Goal: Task Accomplishment & Management: Manage account settings

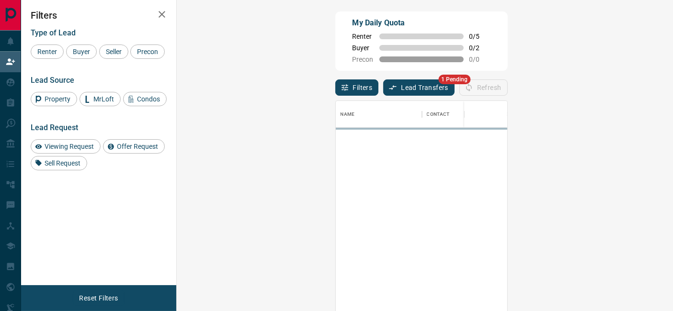
scroll to position [225, 467]
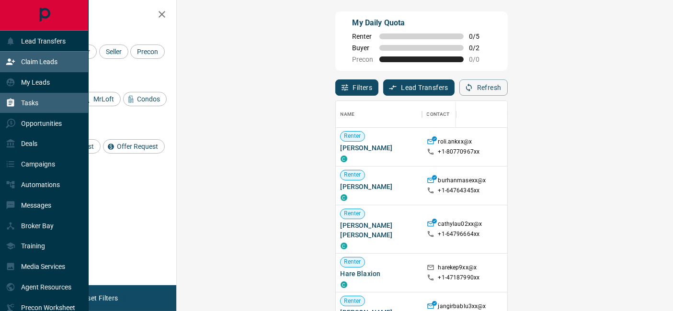
click at [32, 105] on p "Tasks" at bounding box center [29, 103] width 17 height 8
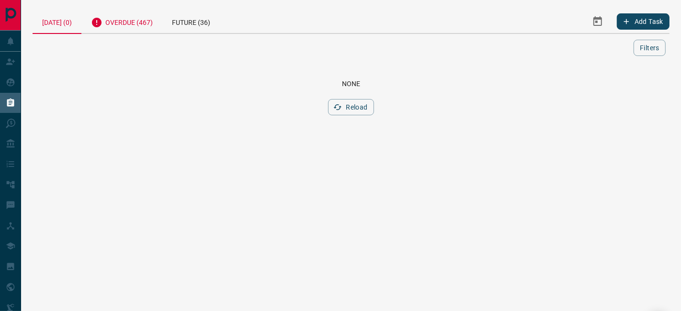
click at [129, 23] on div "Overdue (467)" at bounding box center [121, 21] width 81 height 23
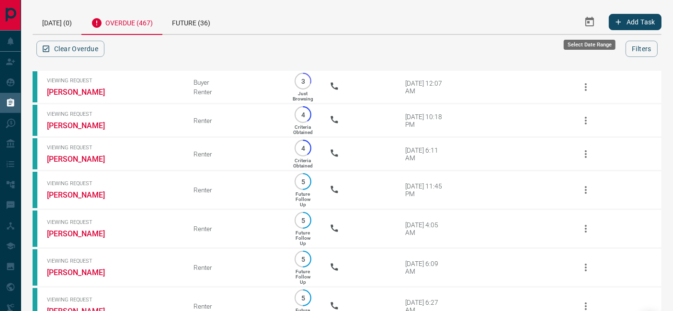
click at [588, 22] on icon "Select Date Range" at bounding box center [589, 22] width 9 height 10
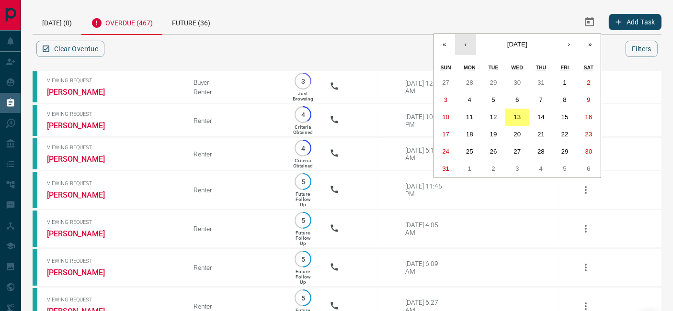
click at [465, 38] on button "‹" at bounding box center [465, 44] width 21 height 21
drag, startPoint x: 492, startPoint y: 88, endPoint x: 528, endPoint y: 73, distance: 38.6
click at [493, 88] on button "1" at bounding box center [493, 82] width 24 height 17
click at [577, 45] on button "›" at bounding box center [568, 44] width 21 height 21
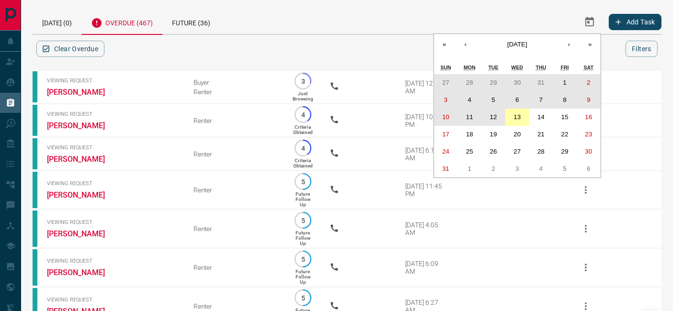
click at [524, 117] on button "13" at bounding box center [517, 117] width 24 height 17
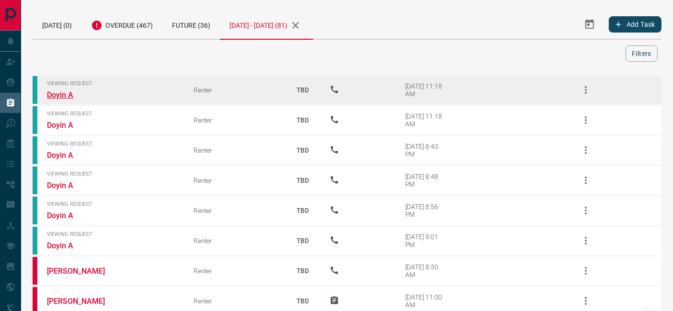
click at [63, 91] on link "Doyin A" at bounding box center [83, 94] width 72 height 9
click at [582, 88] on icon "button" at bounding box center [585, 89] width 11 height 11
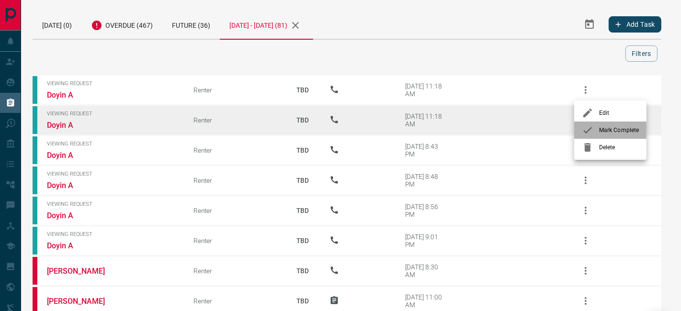
drag, startPoint x: 597, startPoint y: 133, endPoint x: 587, endPoint y: 131, distance: 9.8
click at [597, 133] on div at bounding box center [590, 129] width 17 height 11
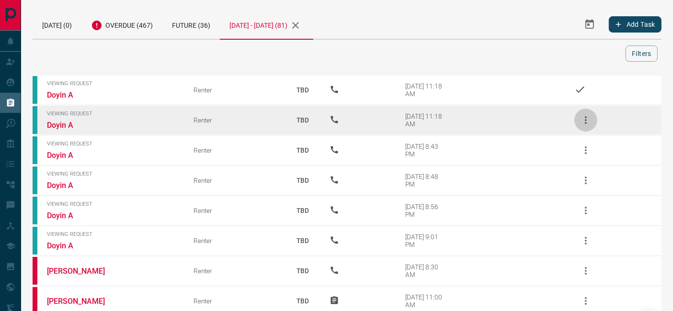
click at [589, 125] on icon "button" at bounding box center [585, 119] width 11 height 11
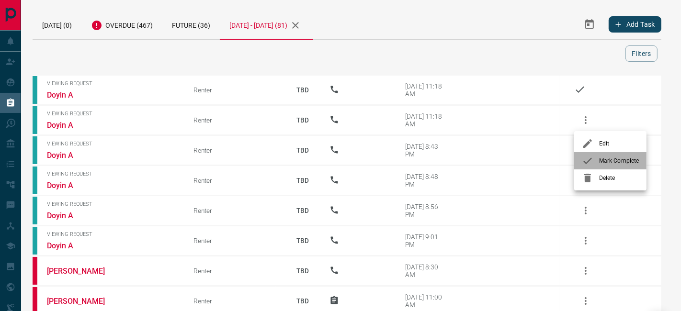
click at [606, 154] on li "Mark Complete" at bounding box center [610, 160] width 72 height 17
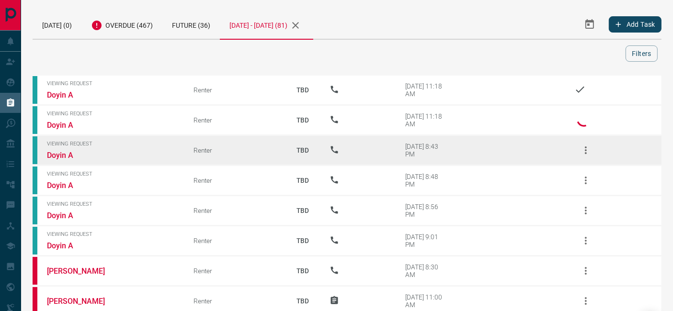
click at [588, 148] on icon "button" at bounding box center [585, 150] width 11 height 11
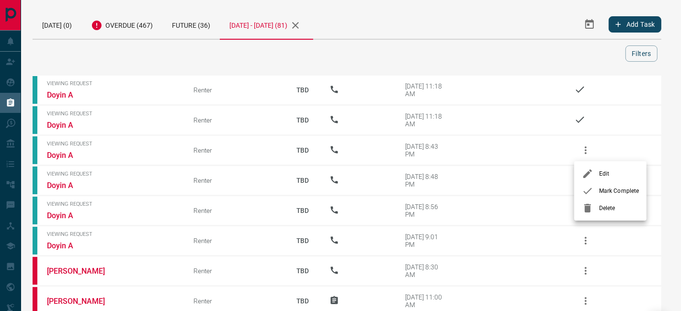
click at [601, 189] on span "Mark Complete" at bounding box center [619, 191] width 40 height 9
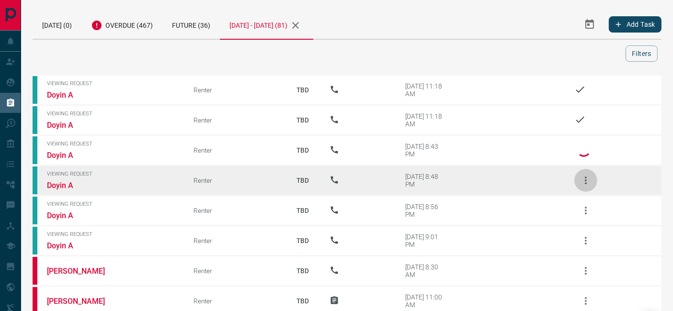
click at [584, 181] on icon "button" at bounding box center [585, 180] width 11 height 11
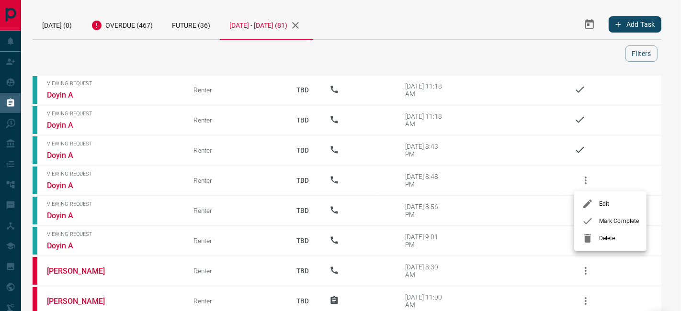
click at [610, 224] on span "Mark Complete" at bounding box center [619, 221] width 40 height 9
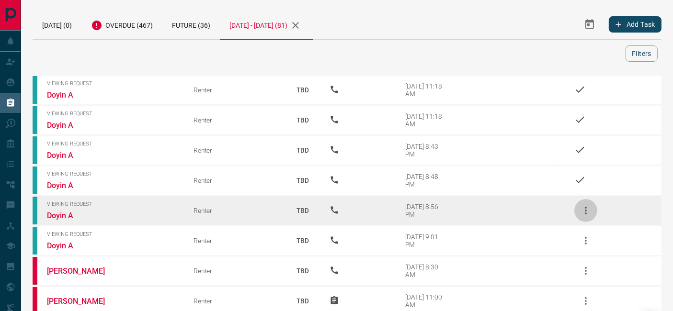
click at [586, 214] on icon "button" at bounding box center [585, 210] width 11 height 11
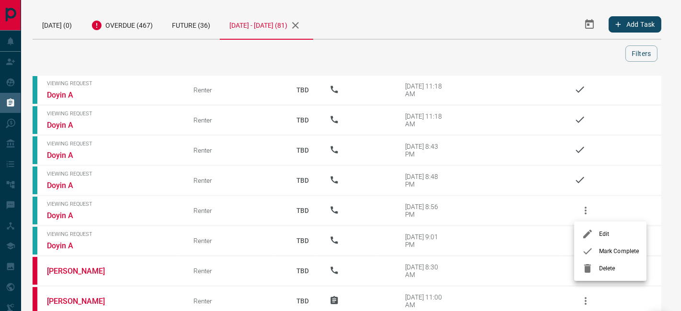
click at [607, 250] on span "Mark Complete" at bounding box center [619, 251] width 40 height 9
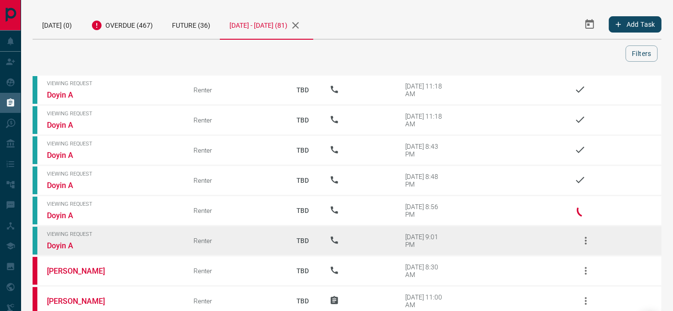
click at [584, 235] on icon "button" at bounding box center [585, 240] width 11 height 11
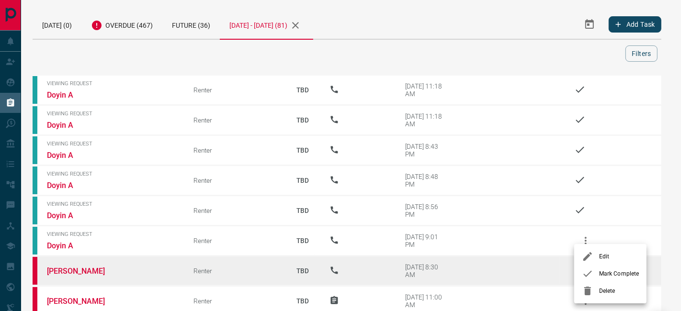
click at [600, 279] on li "Mark Complete" at bounding box center [610, 273] width 72 height 17
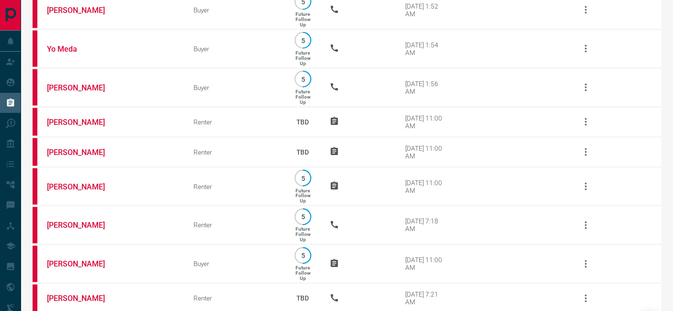
scroll to position [2473, 0]
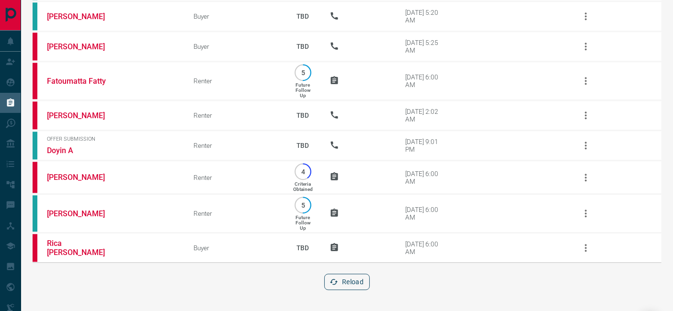
click at [354, 284] on button "Reload" at bounding box center [346, 282] width 45 height 16
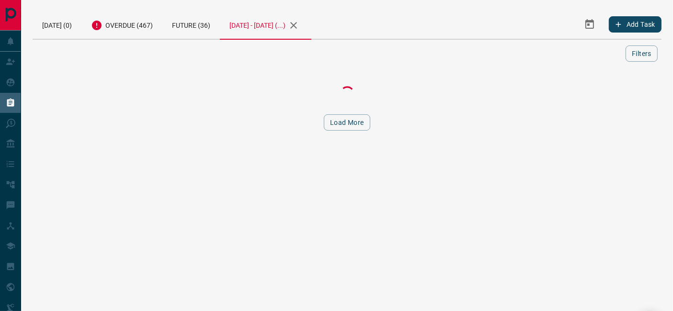
scroll to position [0, 0]
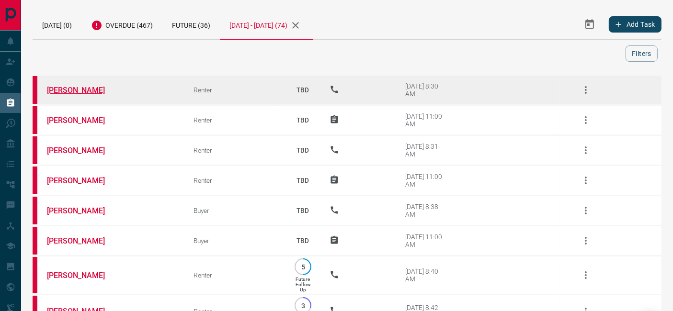
click at [52, 92] on link "[PERSON_NAME]" at bounding box center [83, 90] width 72 height 9
click at [585, 88] on icon "button" at bounding box center [585, 89] width 11 height 11
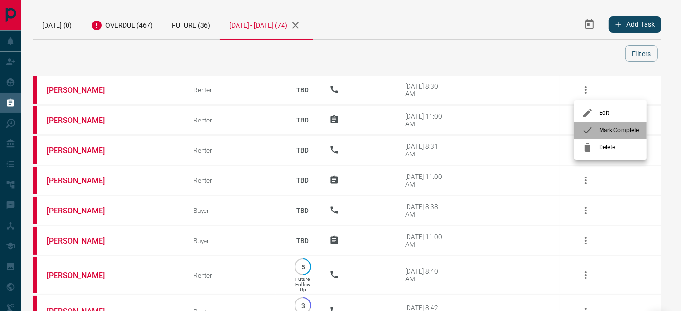
click at [612, 128] on span "Mark Complete" at bounding box center [619, 130] width 40 height 9
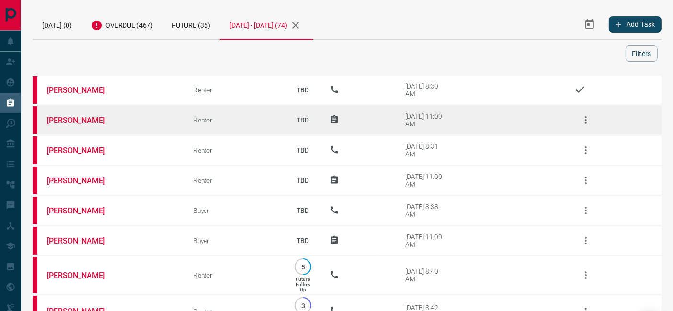
click at [595, 120] on button "button" at bounding box center [585, 120] width 23 height 23
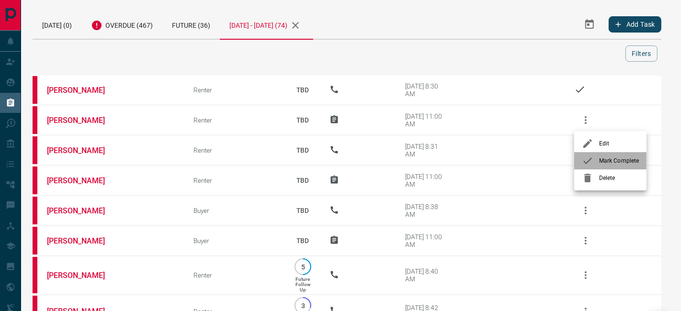
click at [601, 162] on span "Mark Complete" at bounding box center [619, 161] width 40 height 9
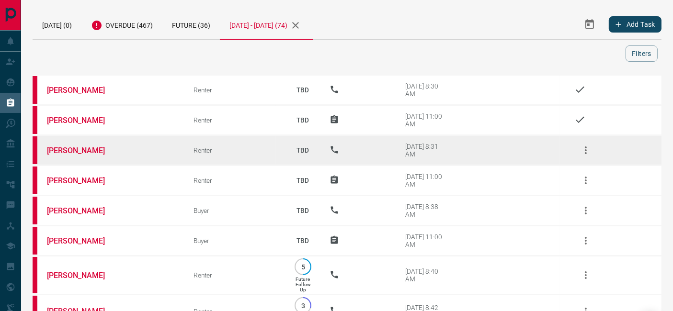
click at [583, 155] on icon "button" at bounding box center [585, 150] width 11 height 11
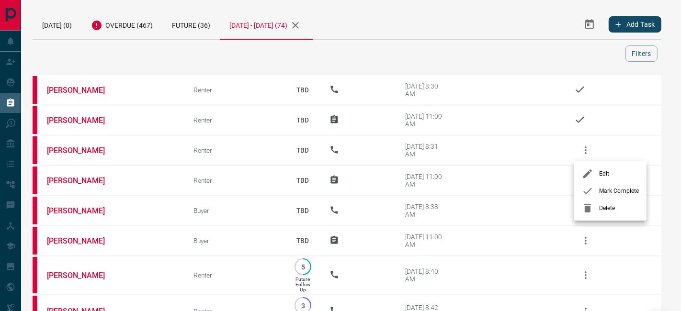
drag, startPoint x: 524, startPoint y: 52, endPoint x: 151, endPoint y: 135, distance: 381.5
click at [522, 52] on div at bounding box center [340, 155] width 681 height 311
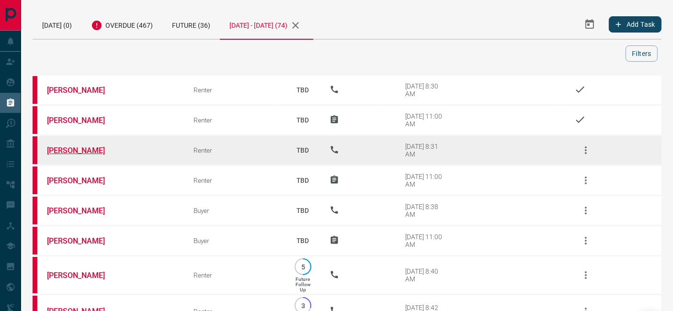
click at [83, 146] on link "[PERSON_NAME]" at bounding box center [83, 150] width 72 height 9
click at [591, 148] on icon "button" at bounding box center [585, 150] width 11 height 11
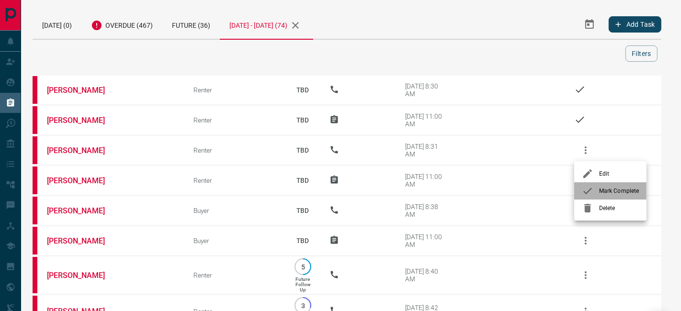
click at [608, 196] on li "Mark Complete" at bounding box center [610, 190] width 72 height 17
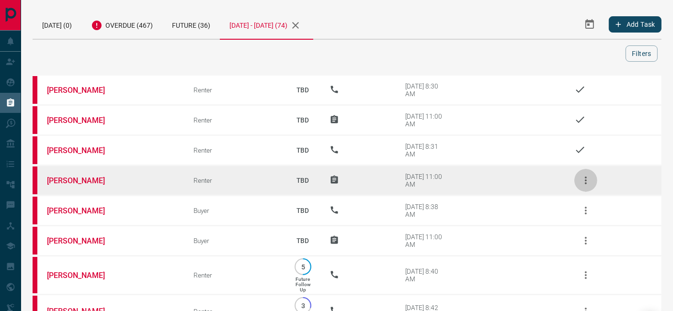
click at [587, 180] on icon "button" at bounding box center [585, 180] width 11 height 11
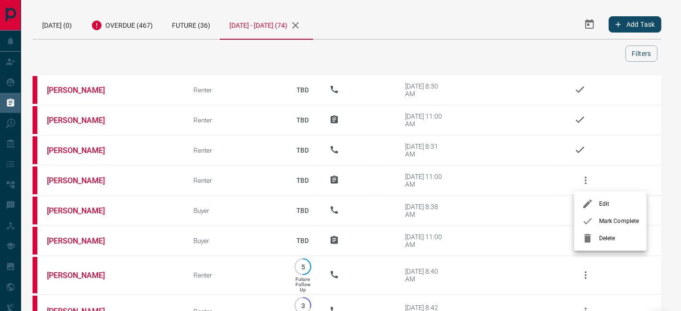
click at [600, 217] on span "Mark Complete" at bounding box center [619, 221] width 40 height 9
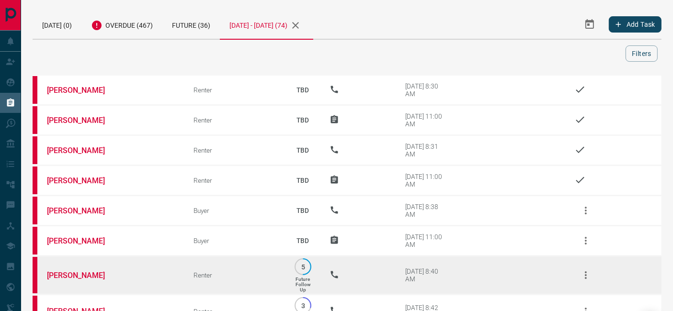
scroll to position [106, 0]
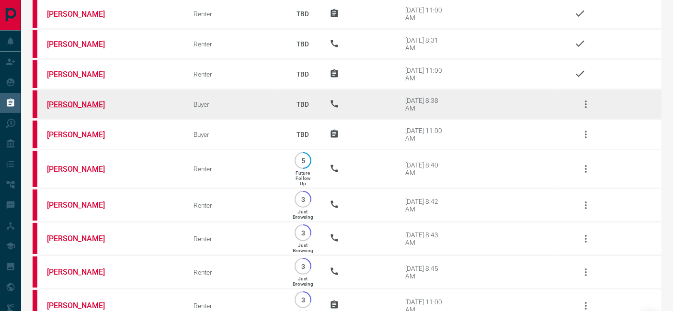
click at [71, 106] on link "[PERSON_NAME]" at bounding box center [83, 104] width 72 height 9
click at [585, 107] on icon "button" at bounding box center [585, 105] width 2 height 8
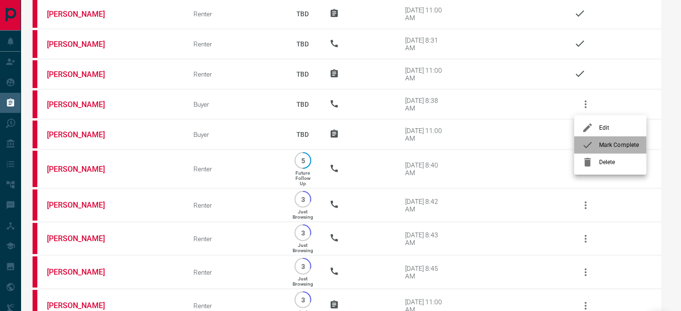
click at [600, 149] on span "Mark Complete" at bounding box center [619, 145] width 40 height 9
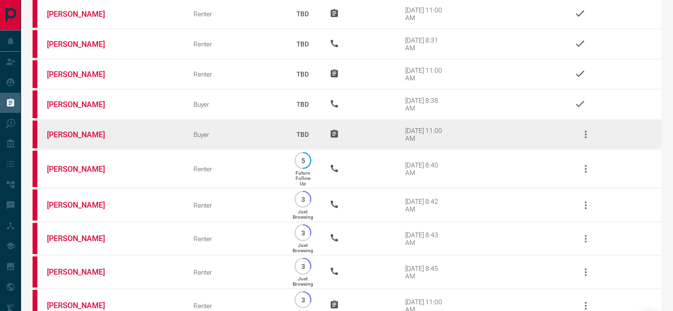
click at [585, 133] on icon "button" at bounding box center [585, 134] width 11 height 11
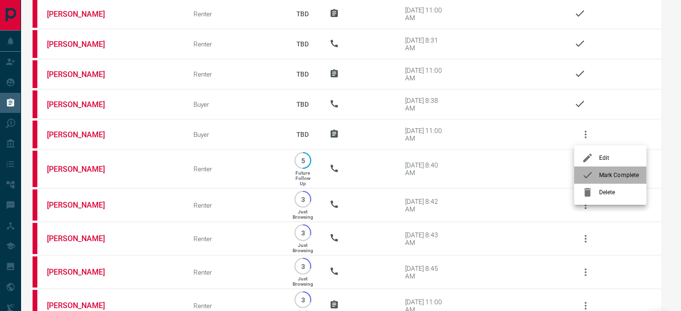
click at [597, 178] on div at bounding box center [590, 174] width 17 height 11
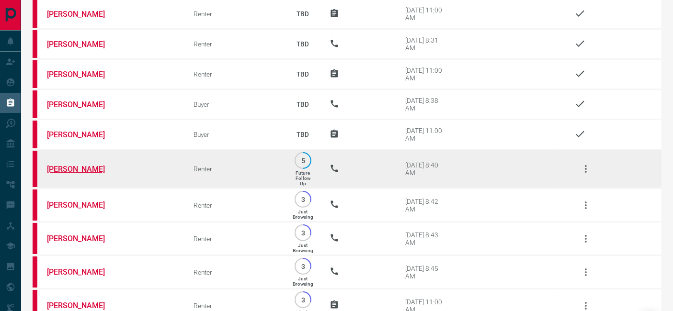
click at [67, 170] on link "[PERSON_NAME]" at bounding box center [83, 169] width 72 height 9
click at [582, 166] on icon "button" at bounding box center [585, 168] width 11 height 11
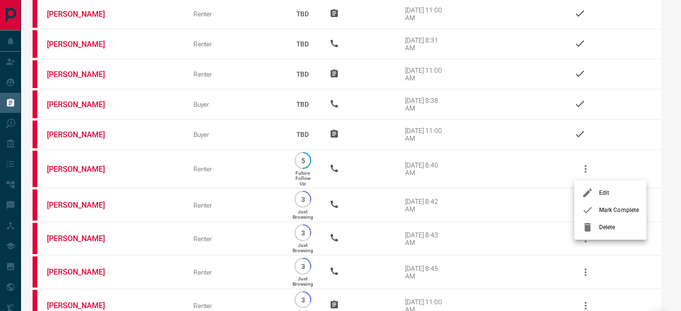
click at [604, 226] on span "Delete" at bounding box center [619, 227] width 40 height 9
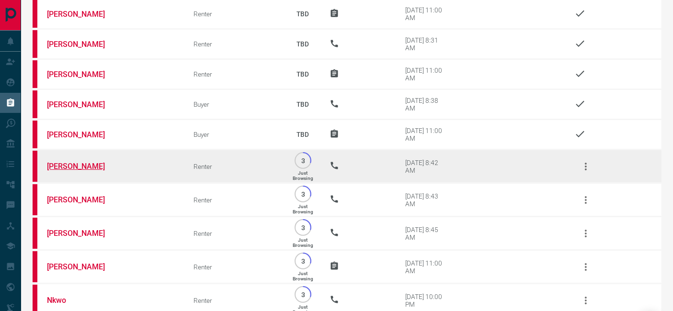
click at [75, 168] on link "[PERSON_NAME]" at bounding box center [83, 166] width 72 height 9
click at [598, 165] on td at bounding box center [610, 167] width 101 height 34
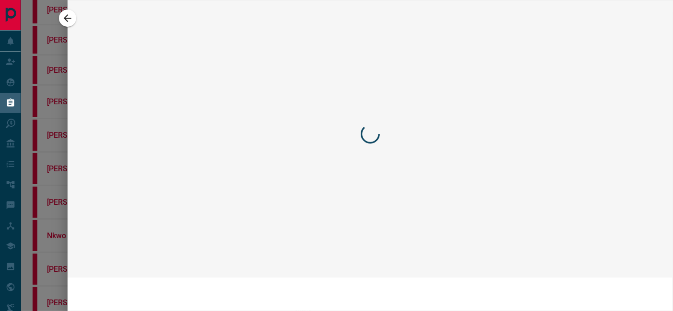
scroll to position [42, 0]
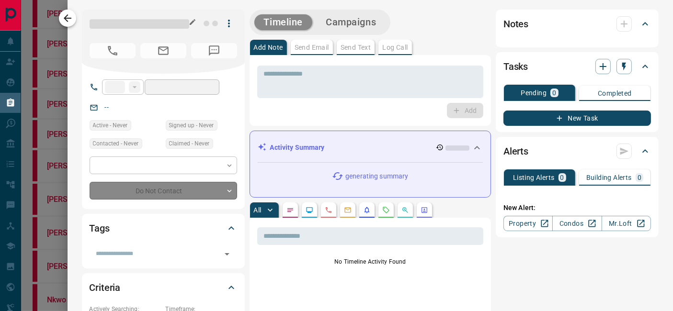
type input "**"
type input "**********"
type input "*"
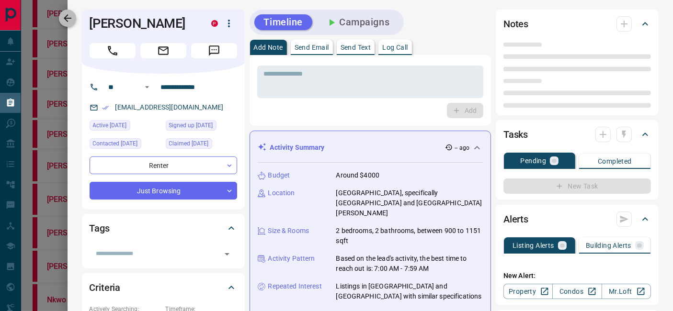
click at [68, 21] on icon "button" at bounding box center [67, 17] width 11 height 11
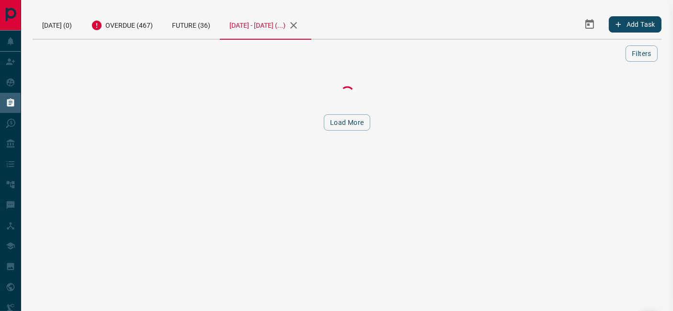
scroll to position [0, 0]
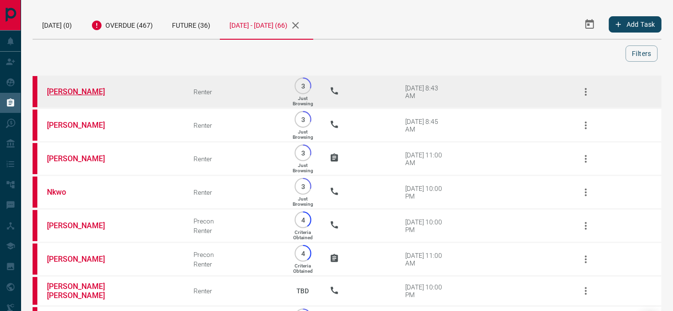
click at [58, 93] on link "[PERSON_NAME]" at bounding box center [83, 91] width 72 height 9
click at [583, 89] on icon "button" at bounding box center [585, 91] width 11 height 11
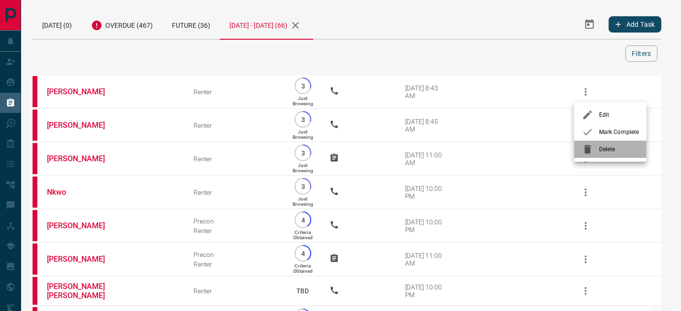
click at [608, 146] on span "Delete" at bounding box center [619, 149] width 40 height 9
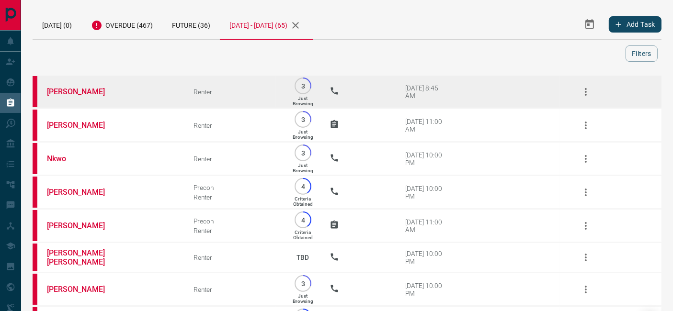
click at [44, 93] on td "[PERSON_NAME]" at bounding box center [106, 92] width 146 height 34
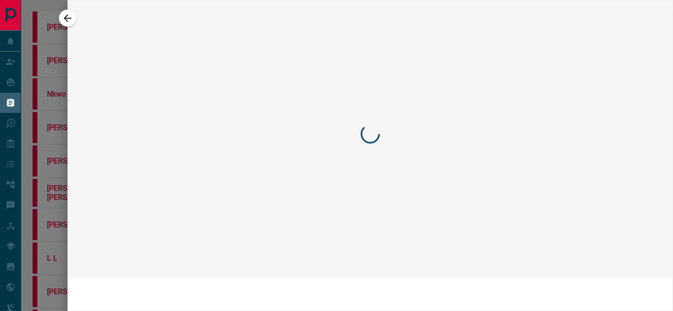
click at [57, 91] on div at bounding box center [336, 155] width 673 height 311
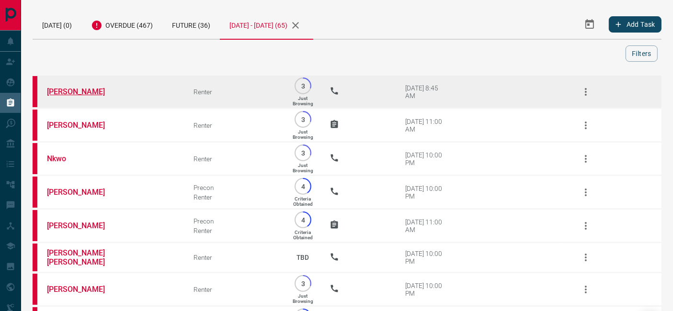
click at [77, 89] on link "[PERSON_NAME]" at bounding box center [83, 91] width 72 height 9
click at [583, 84] on button "button" at bounding box center [585, 91] width 23 height 23
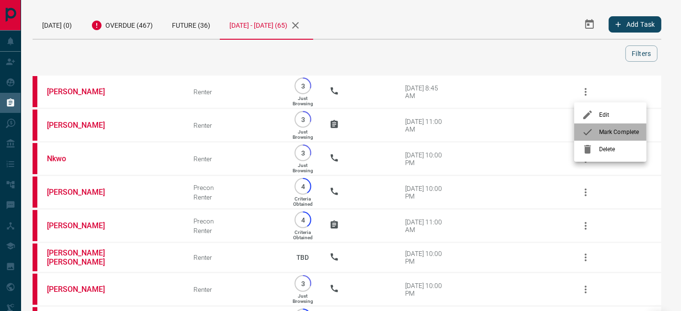
click at [597, 127] on div at bounding box center [590, 131] width 17 height 11
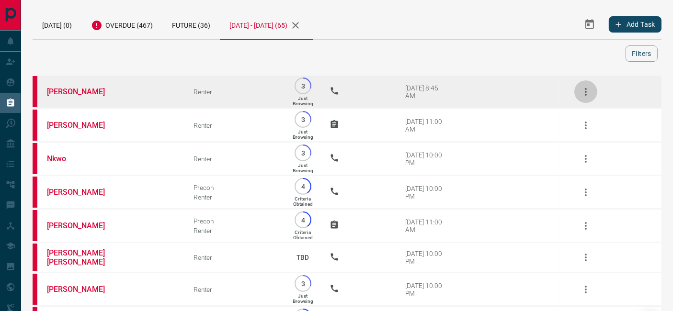
click at [585, 94] on icon "button" at bounding box center [585, 92] width 2 height 8
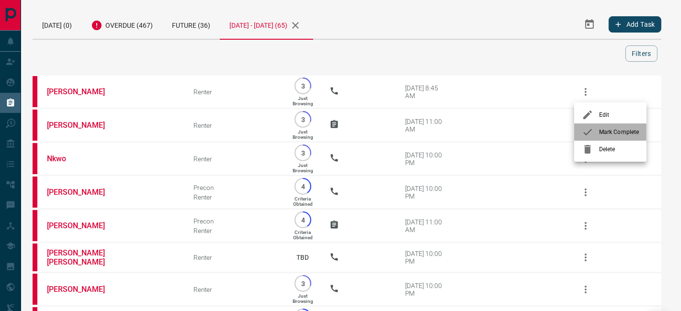
click at [602, 132] on span "Mark Complete" at bounding box center [619, 132] width 40 height 9
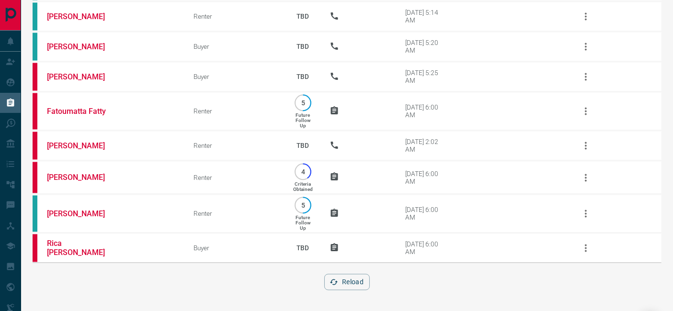
scroll to position [1972, 0]
click at [356, 281] on button "Reload" at bounding box center [346, 282] width 45 height 16
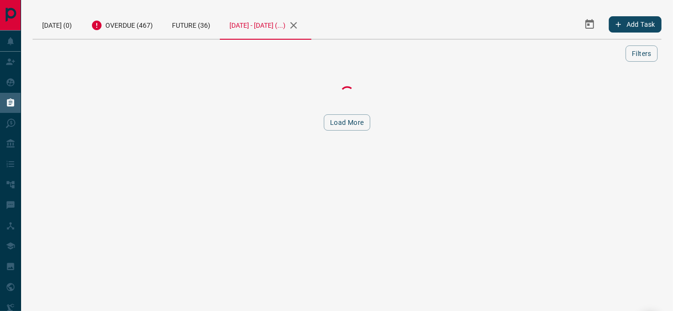
scroll to position [0, 0]
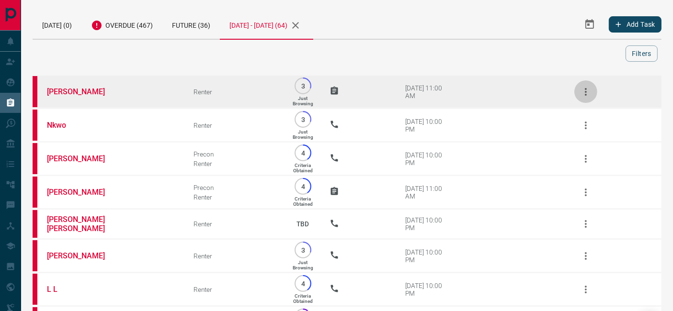
click at [593, 88] on button "button" at bounding box center [585, 91] width 23 height 23
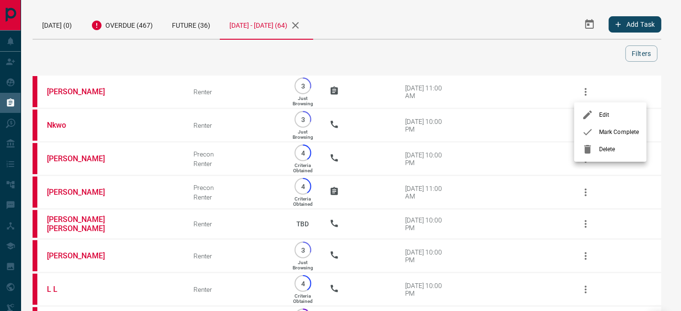
click at [603, 139] on li "Mark Complete" at bounding box center [610, 132] width 72 height 17
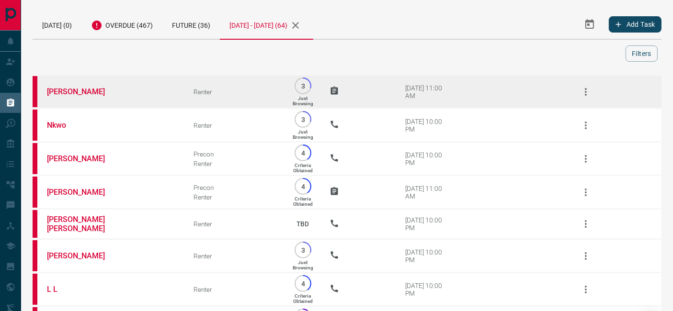
click at [579, 94] on button "button" at bounding box center [585, 91] width 23 height 23
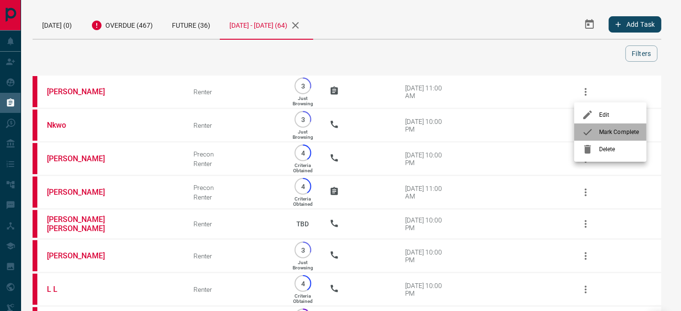
click at [616, 136] on span "Mark Complete" at bounding box center [619, 132] width 40 height 9
